Goal: Task Accomplishment & Management: Complete application form

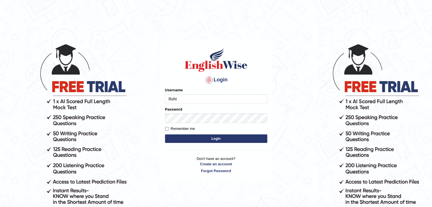
type input "Rohi"
